Goal: Transaction & Acquisition: Purchase product/service

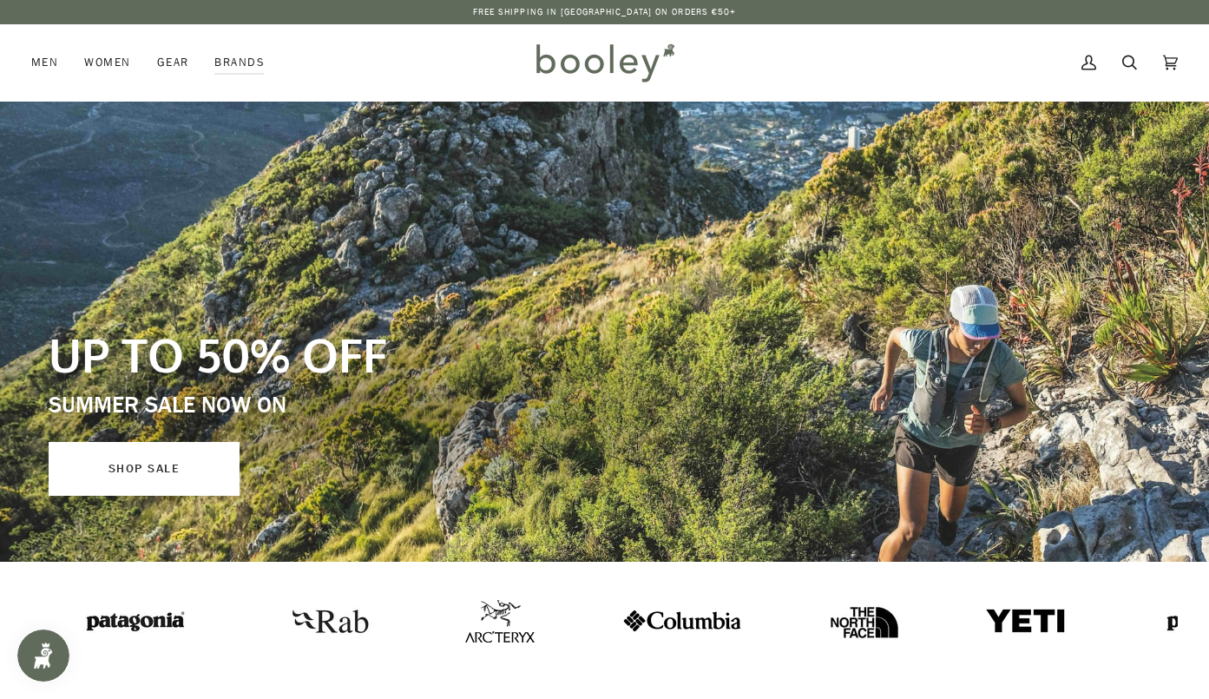
click at [129, 471] on link "SHOP SALE" at bounding box center [144, 469] width 191 height 54
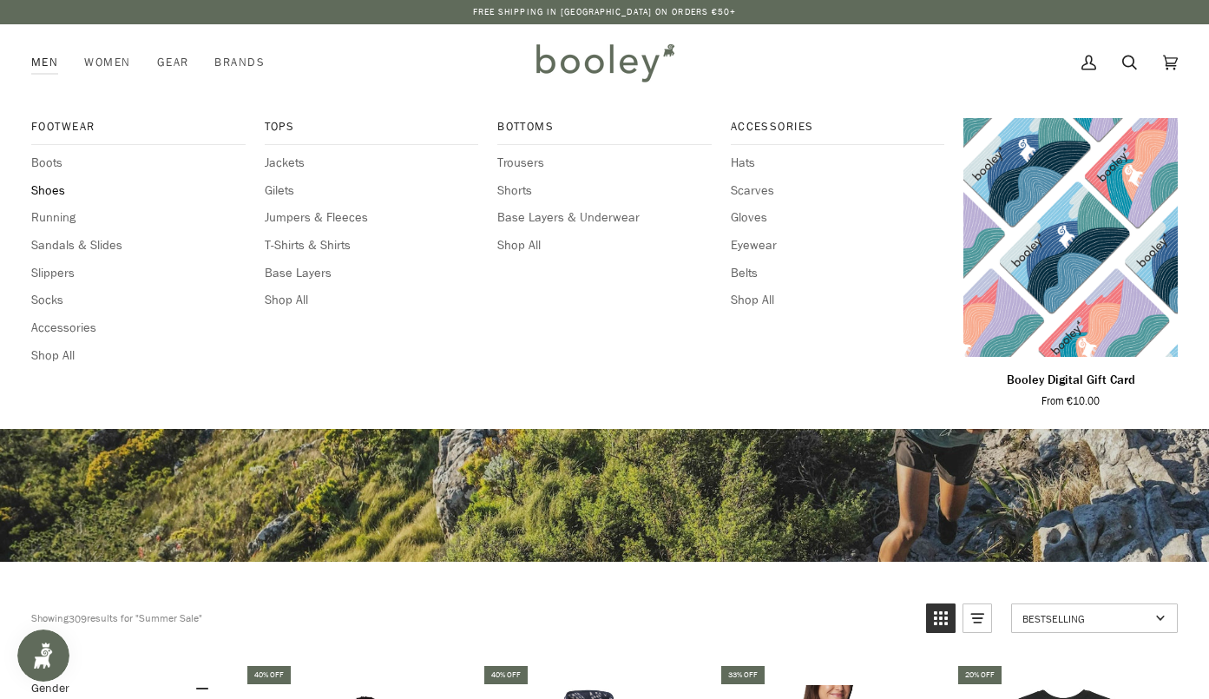
click at [49, 189] on span "Shoes" at bounding box center [138, 190] width 214 height 19
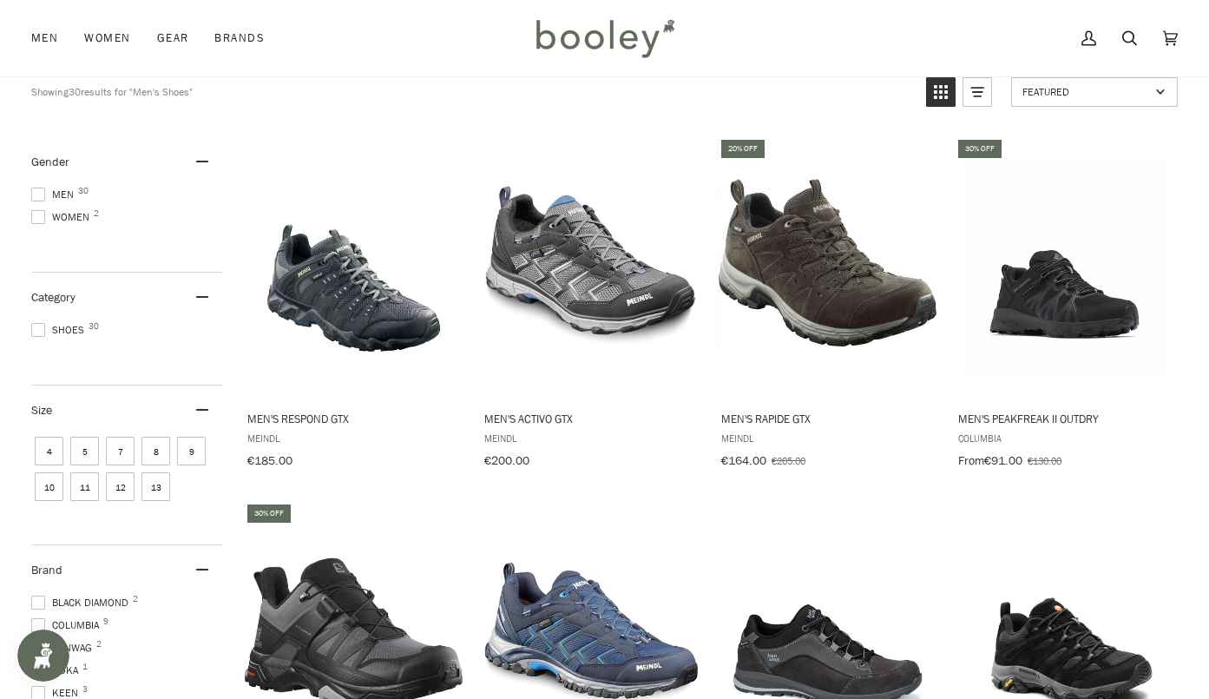
click at [43, 194] on span at bounding box center [38, 195] width 14 height 14
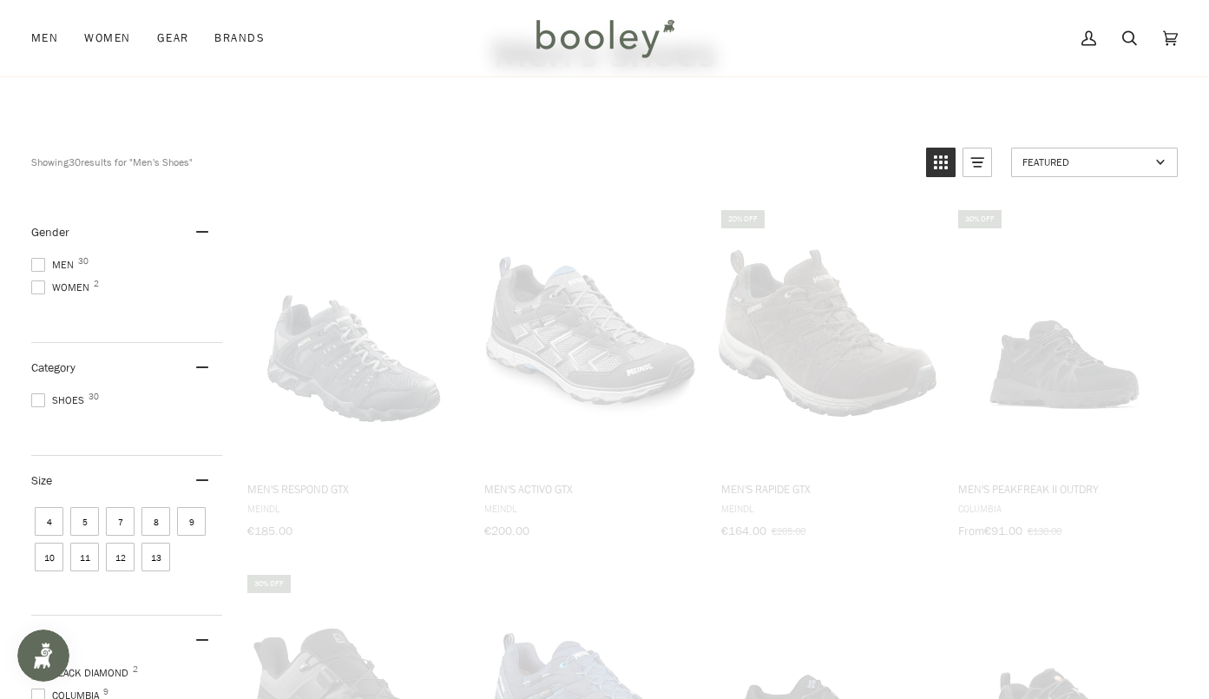
scroll to position [16, 0]
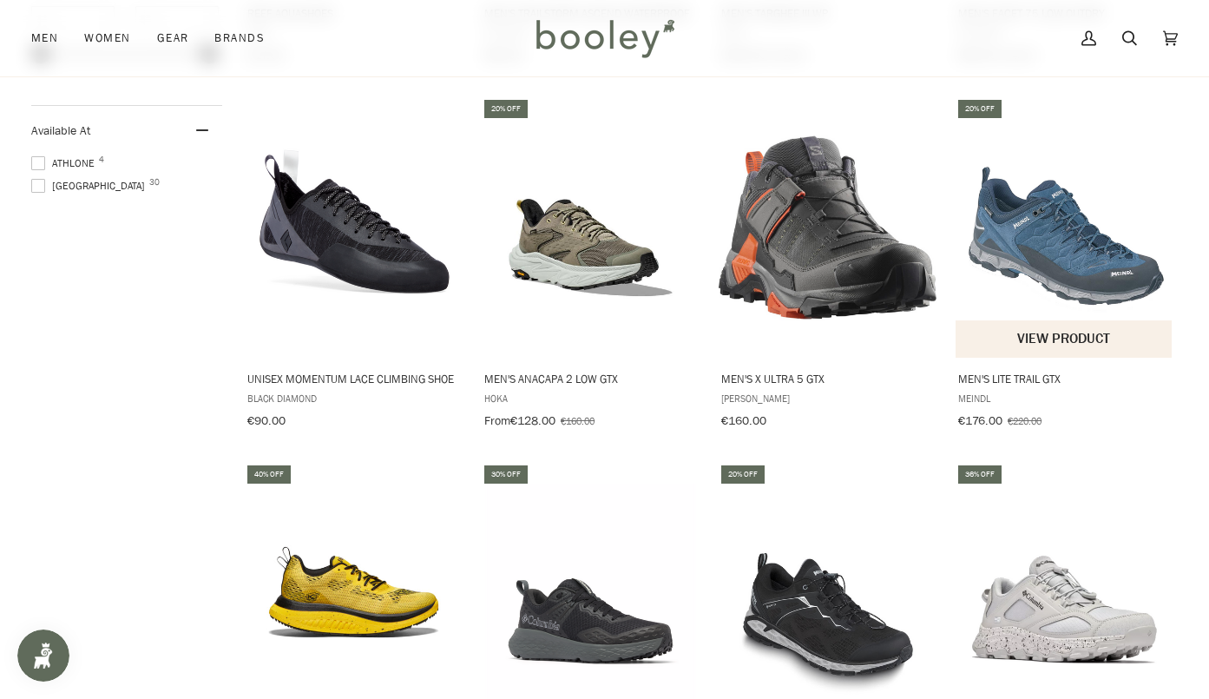
scroll to position [1302, 0]
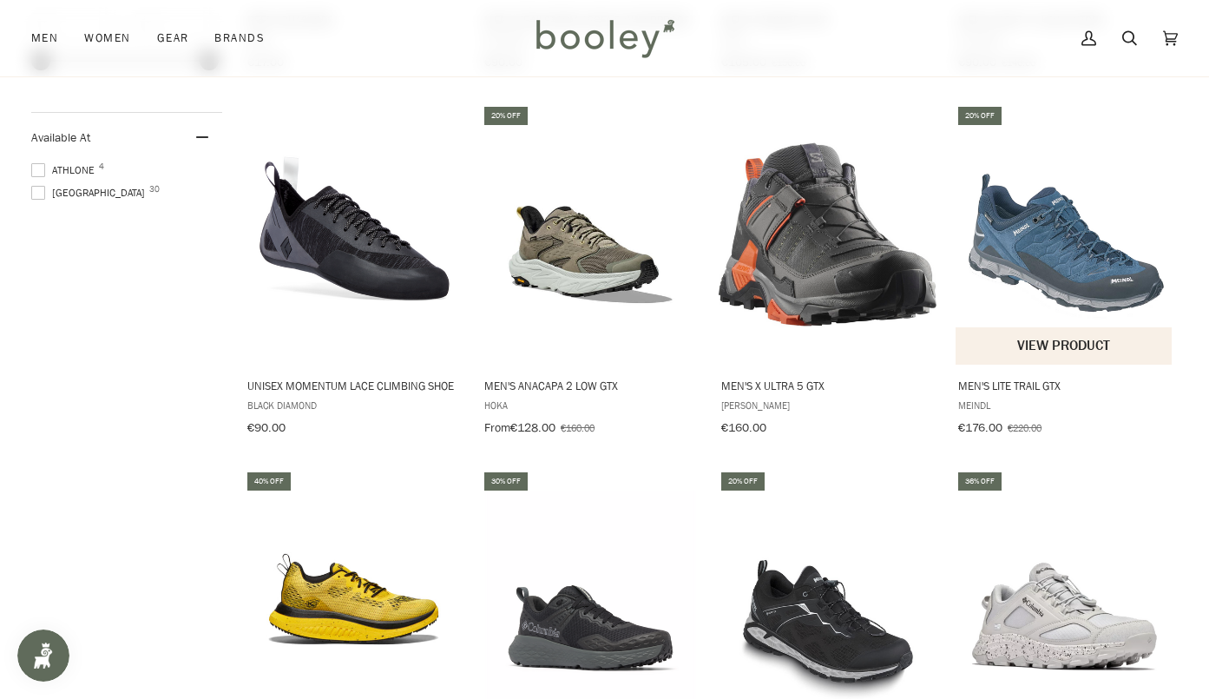
click at [1057, 265] on img "Men's Lite Trail GTX" at bounding box center [1065, 234] width 218 height 218
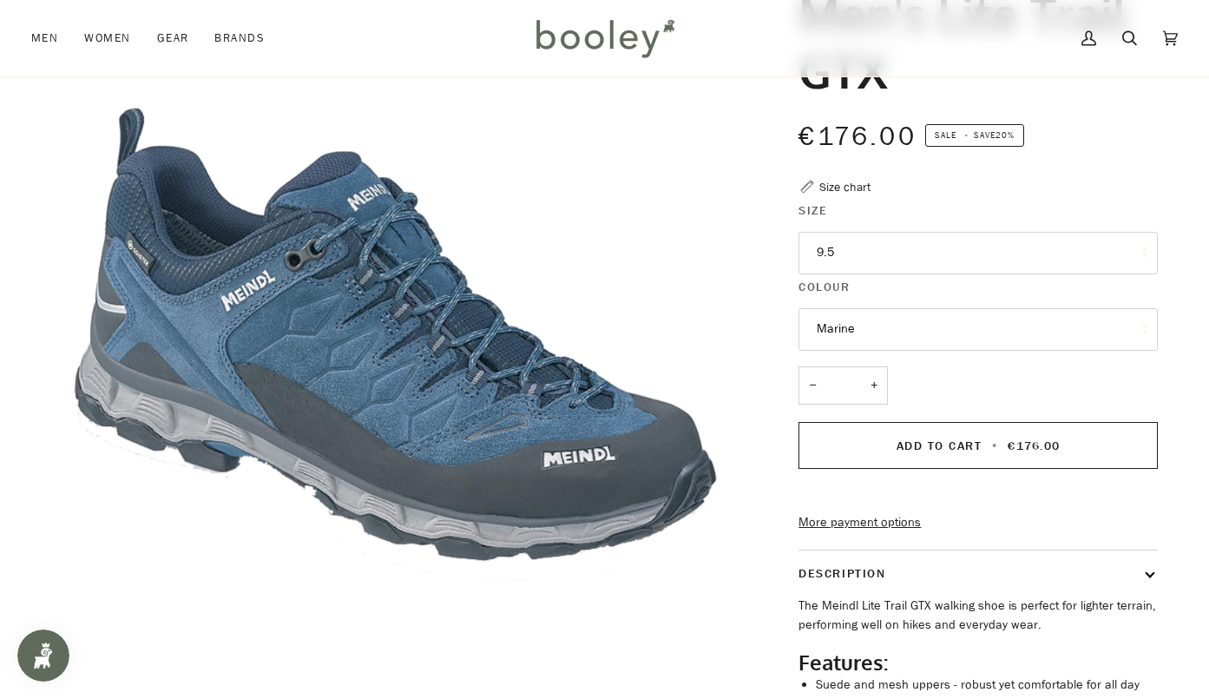
scroll to position [260, 0]
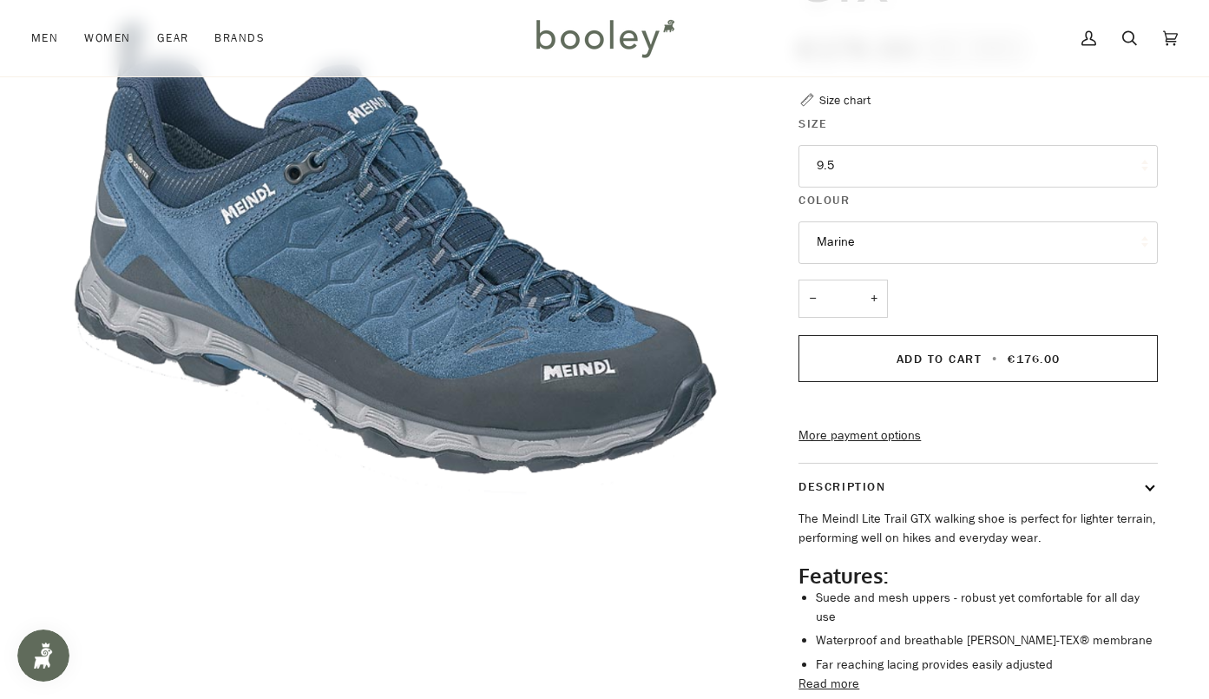
click at [873, 177] on button "9.5" at bounding box center [978, 166] width 359 height 43
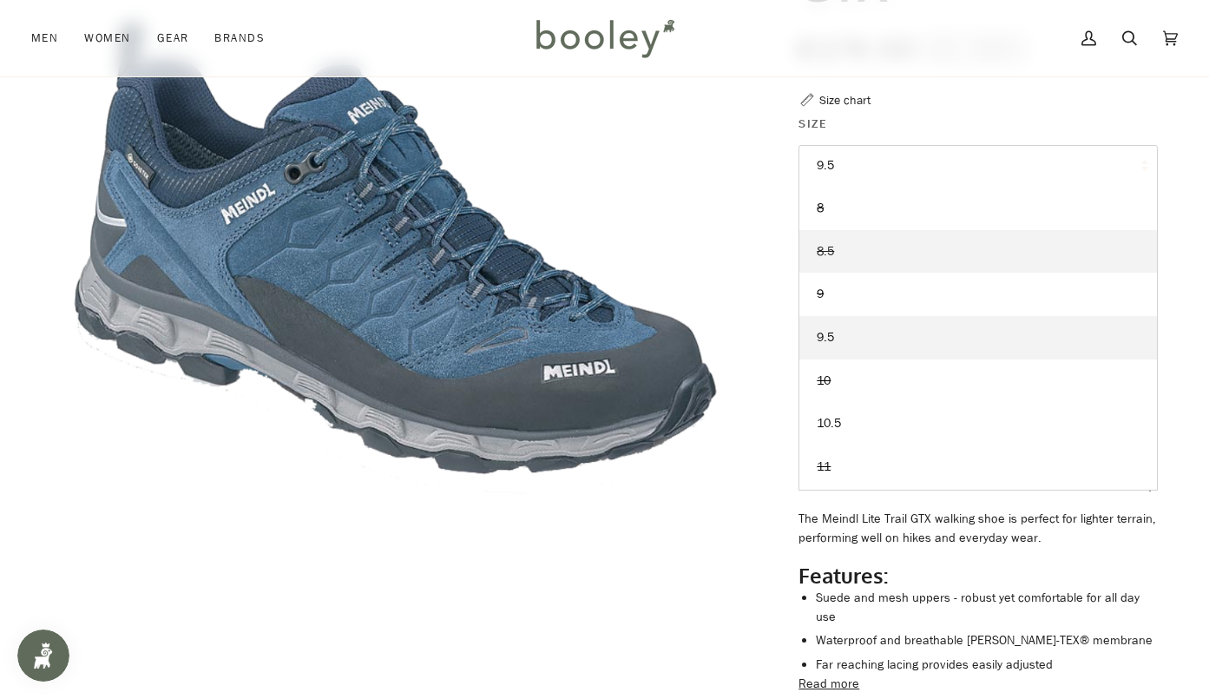
scroll to position [85, 0]
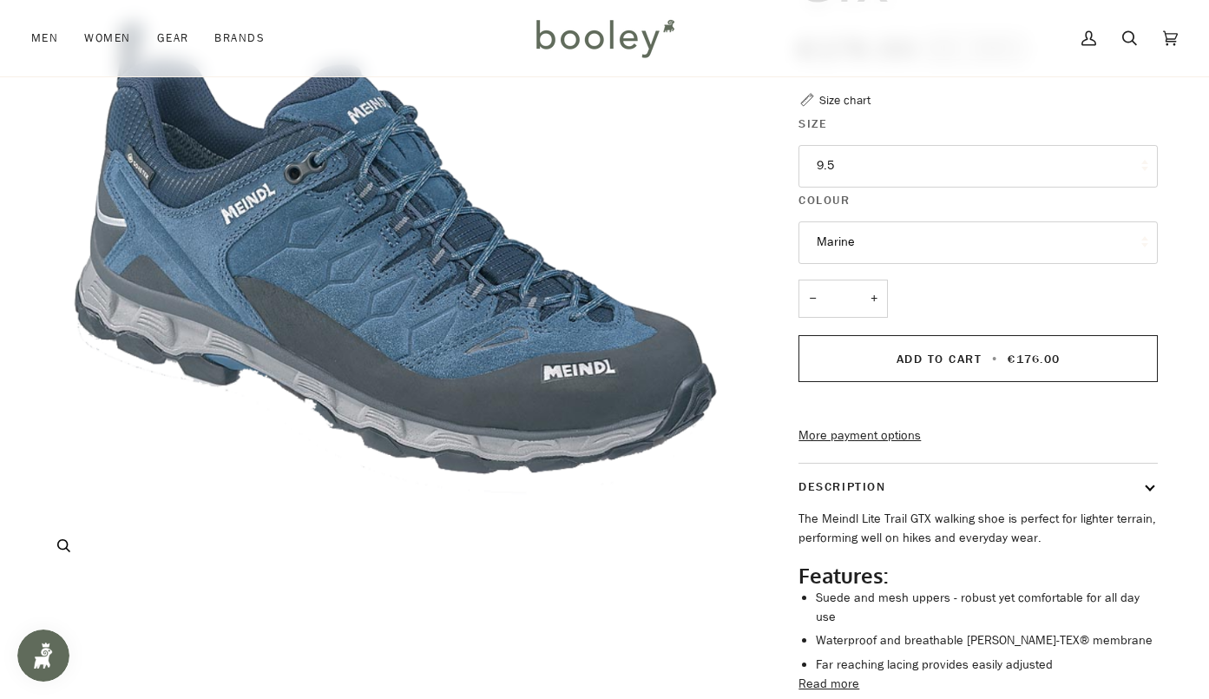
click at [646, 501] on img "Meindl Men's Lite Trail GTX Marine - Booley Galway" at bounding box center [389, 219] width 717 height 717
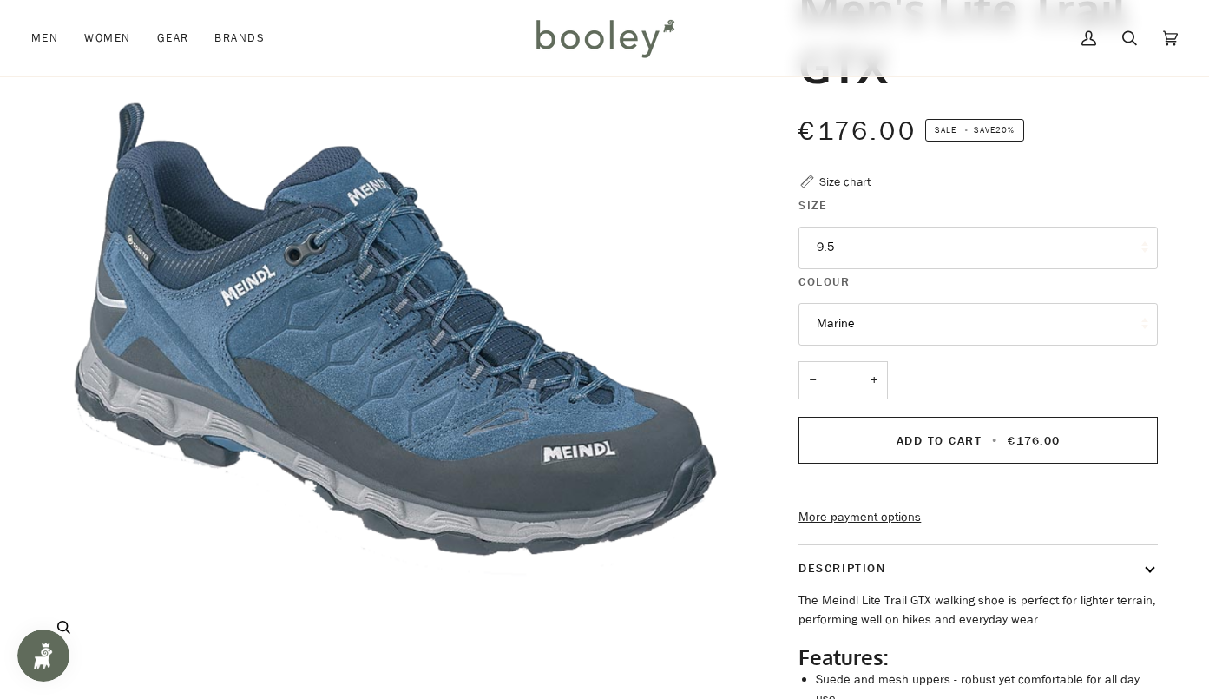
scroll to position [174, 0]
